Goal: Find contact information: Find contact information

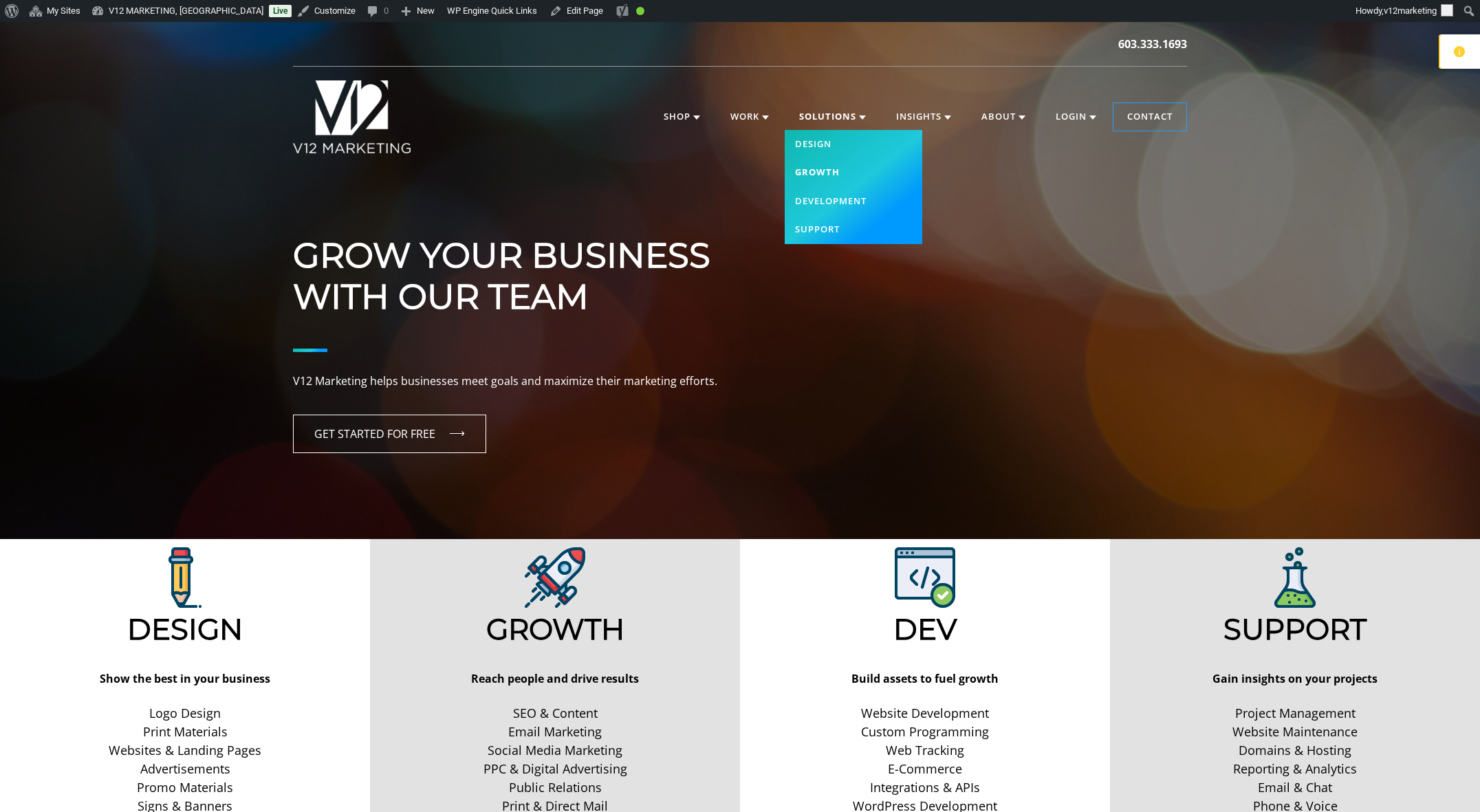
click at [827, 164] on link "Growth" at bounding box center [854, 173] width 138 height 29
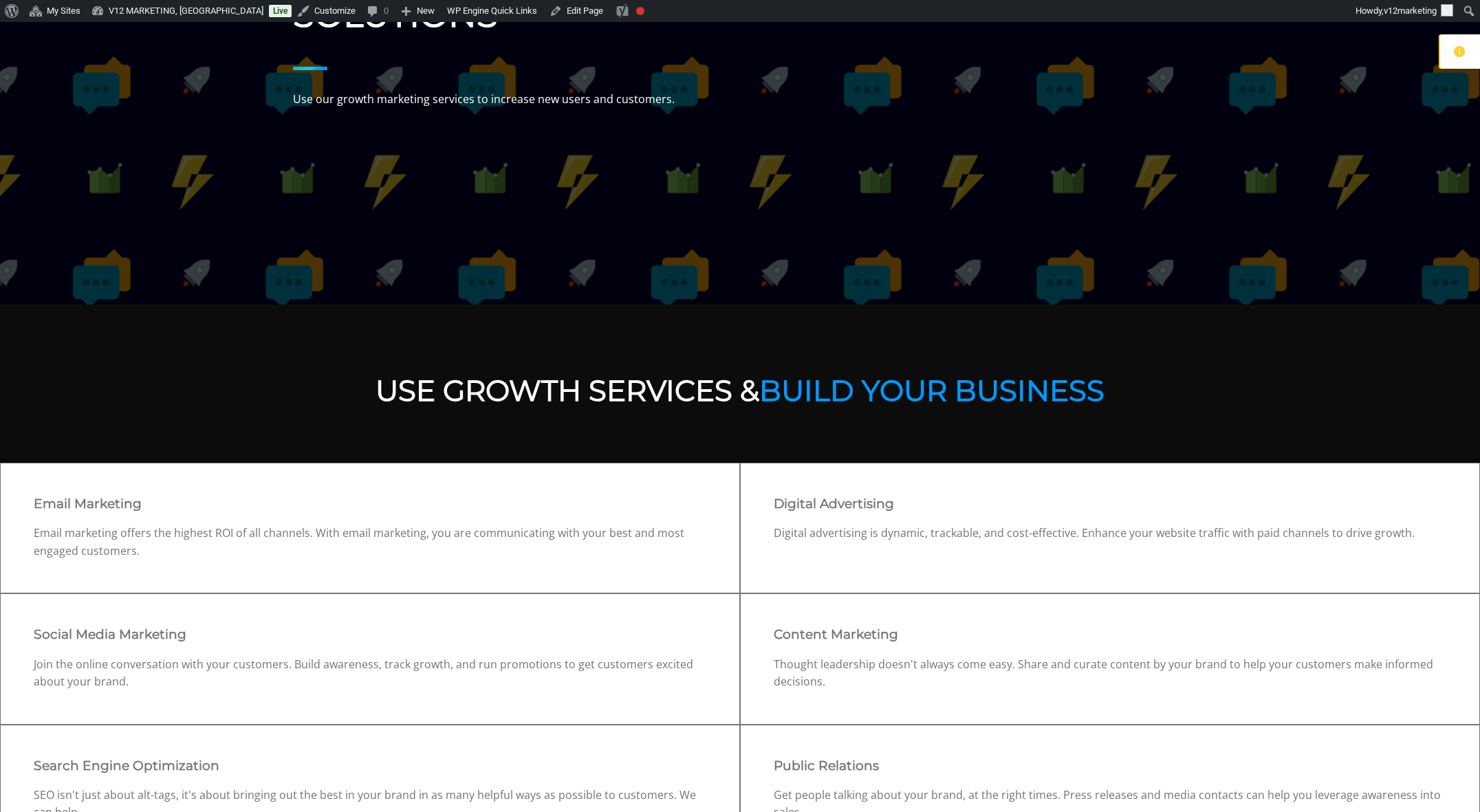
scroll to position [518, 0]
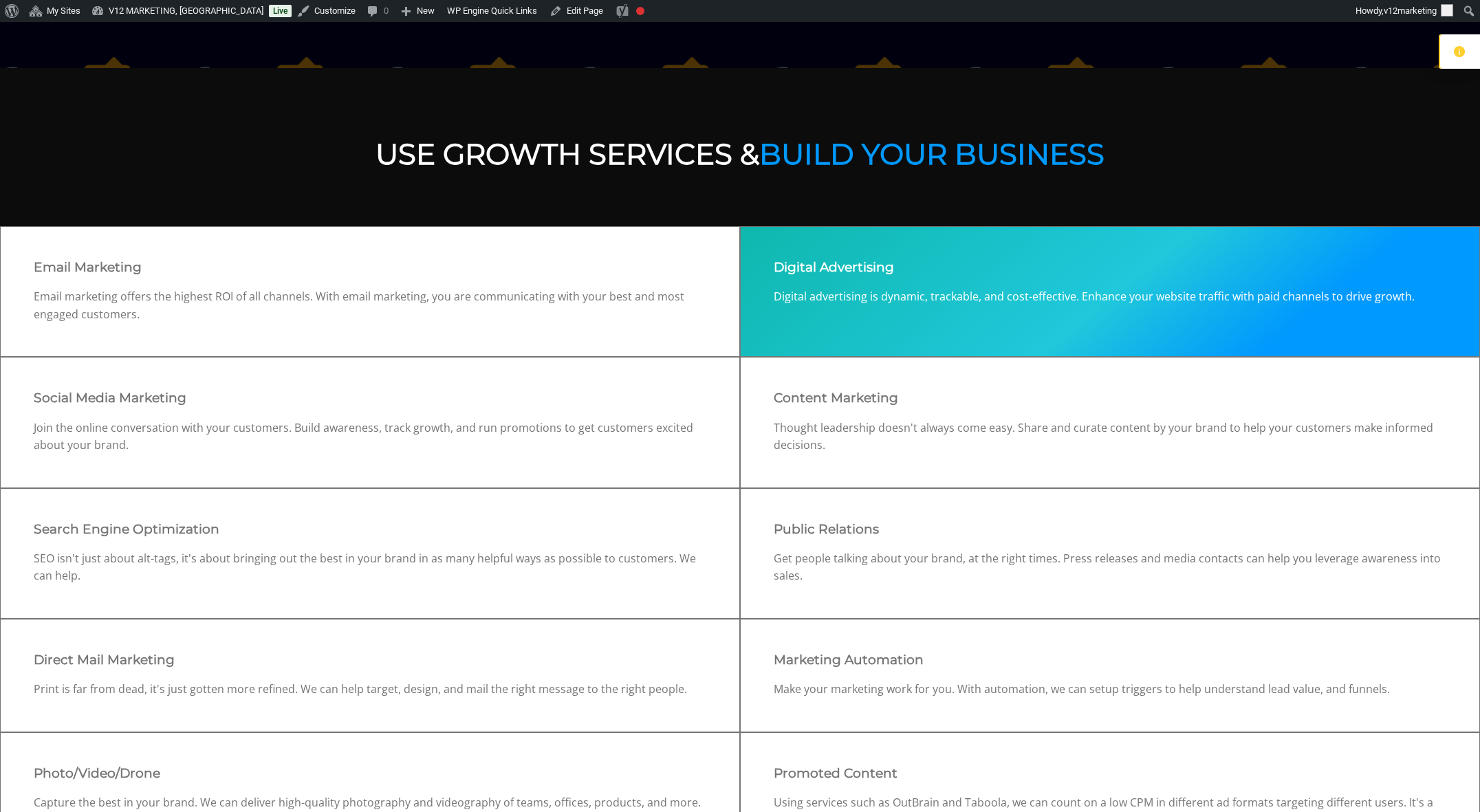
click at [899, 312] on div "Digital Advertising Digital advertising is dynamic, trackable, and cost-effecti…" at bounding box center [1110, 292] width 740 height 131
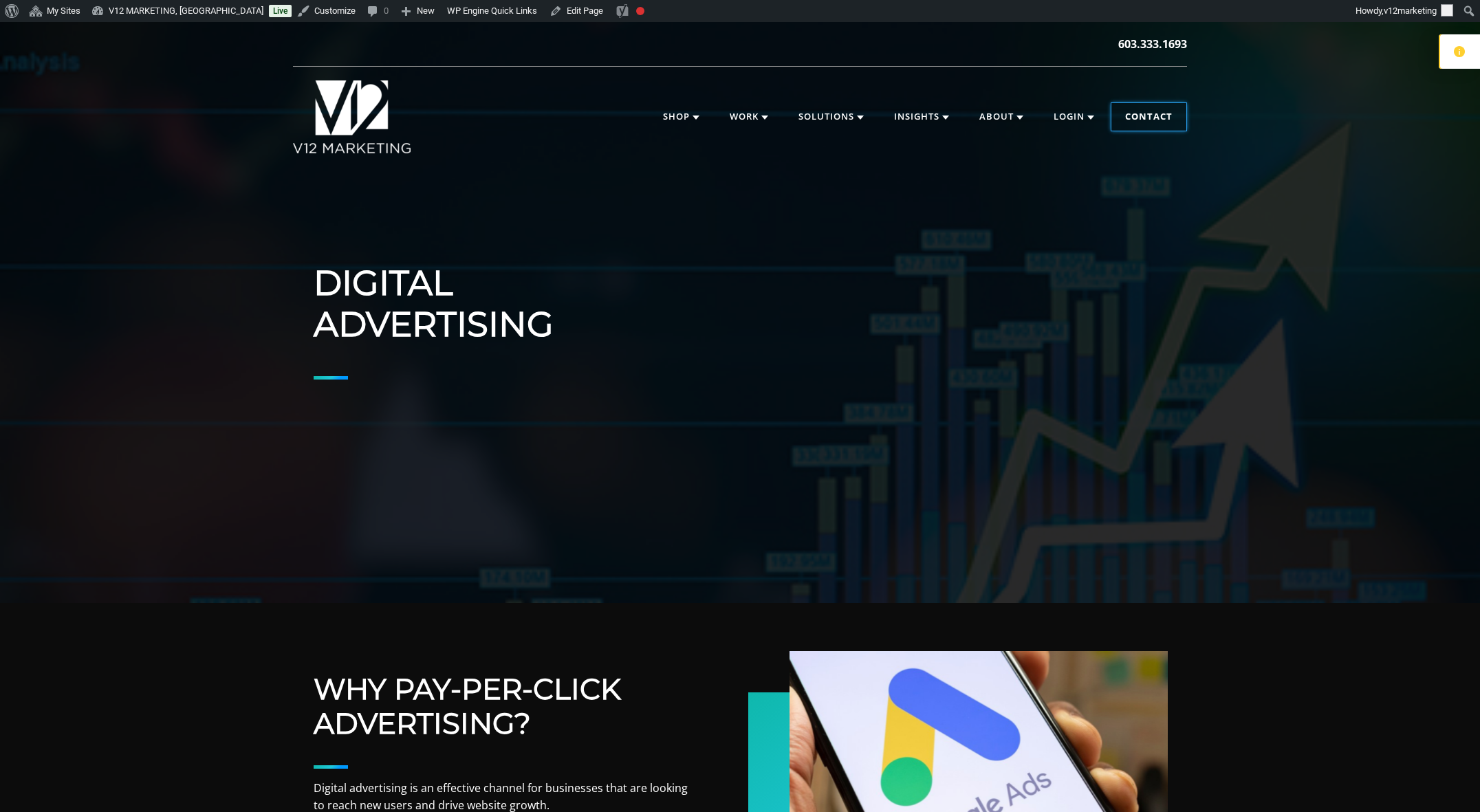
click at [1165, 119] on link "Contact" at bounding box center [1149, 116] width 75 height 27
